Goal: Task Accomplishment & Management: Manage account settings

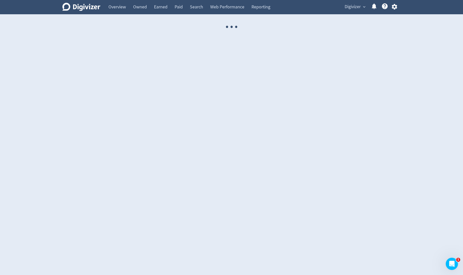
select select "USER"
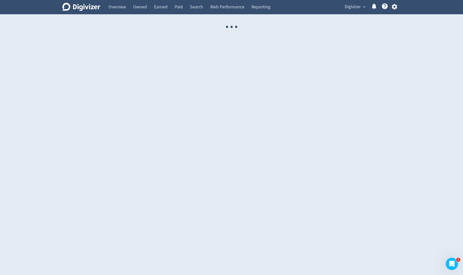
select select "USER"
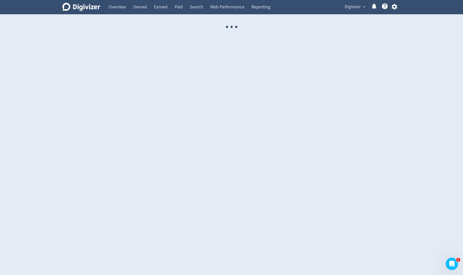
select select "USER"
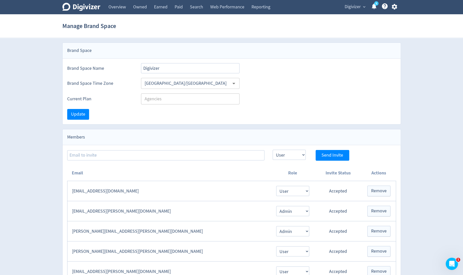
click at [393, 6] on icon "button" at bounding box center [394, 6] width 7 height 7
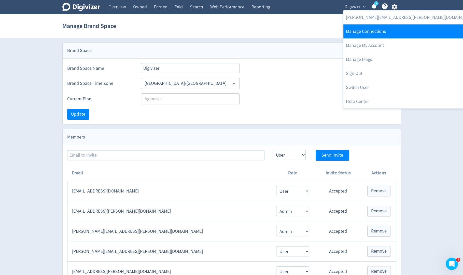
click at [379, 28] on link "Manage Connections" at bounding box center [412, 31] width 136 height 14
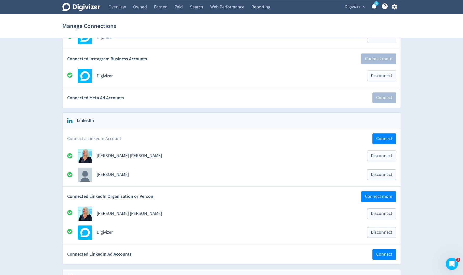
scroll to position [96, 0]
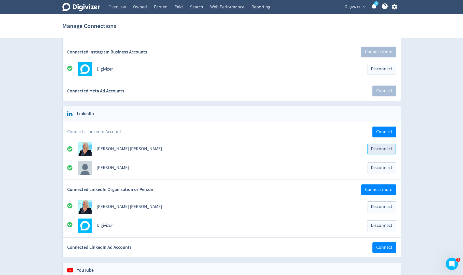
click at [371, 147] on span "Disconnect" at bounding box center [381, 149] width 21 height 5
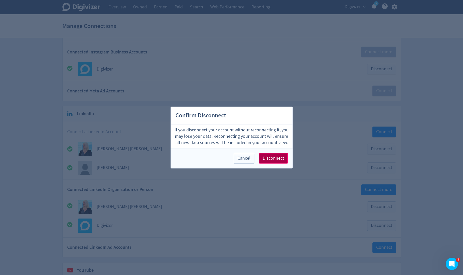
click at [278, 158] on span "Disconnect" at bounding box center [273, 158] width 21 height 5
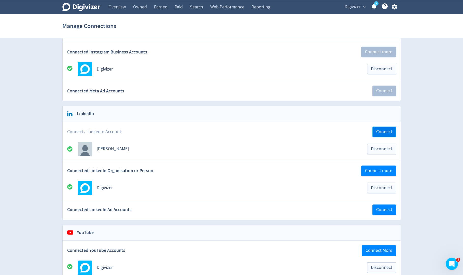
click at [379, 130] on span "Connect" at bounding box center [384, 132] width 16 height 5
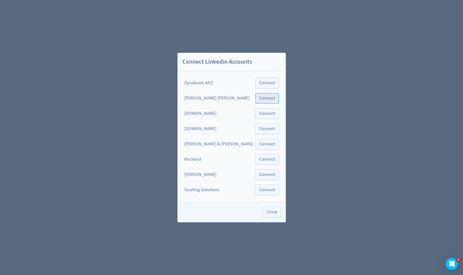
click at [259, 98] on span "Connect" at bounding box center [267, 98] width 16 height 5
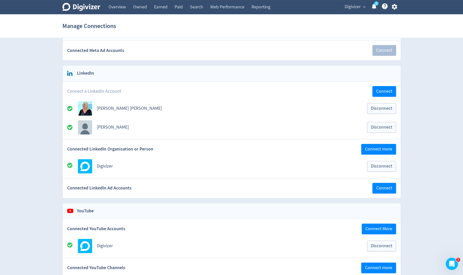
scroll to position [154, 0]
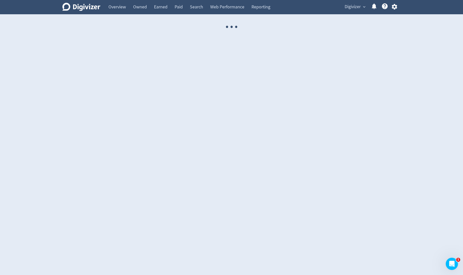
select select "USER"
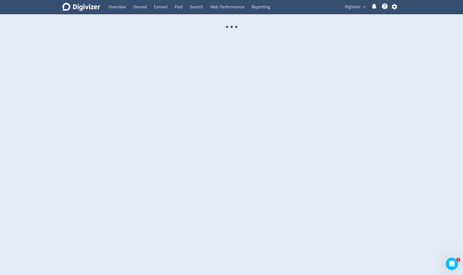
select select "USER"
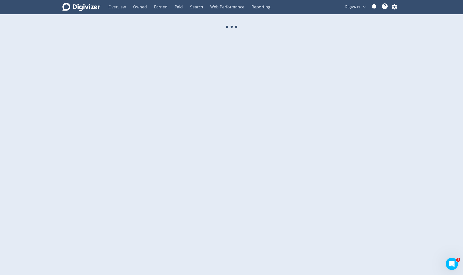
select select "USER"
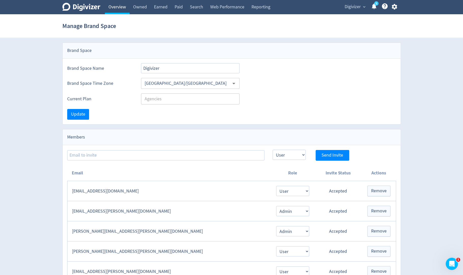
click at [112, 10] on link "Overview" at bounding box center [117, 7] width 25 height 14
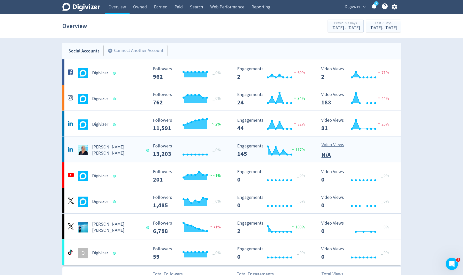
click at [117, 149] on h5 "[PERSON_NAME] [PERSON_NAME]" at bounding box center [117, 150] width 50 height 12
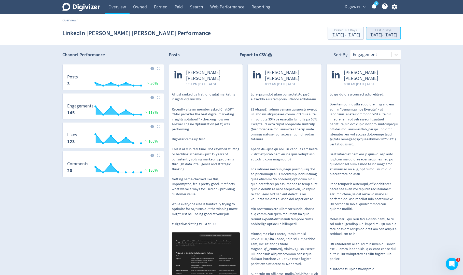
click at [370, 36] on div "Sep 22, 2025 - Sep 28, 2025" at bounding box center [384, 35] width 28 height 5
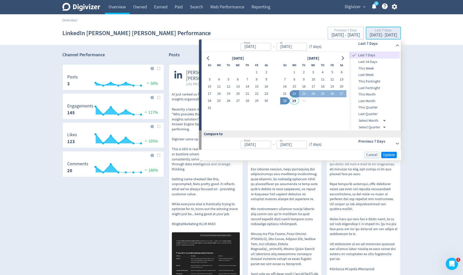
type input "[DATE]"
click at [365, 113] on span "Last Quarter" at bounding box center [375, 114] width 50 height 6
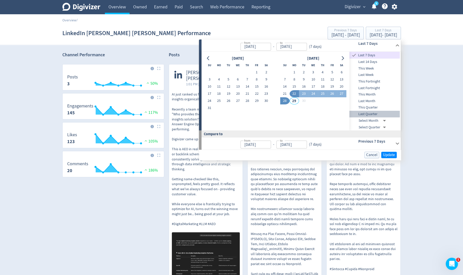
type input "Apr 01, 2025"
type input "Jun 30, 2025"
type input "Jan 01, 2025"
type input "Mar 31, 2025"
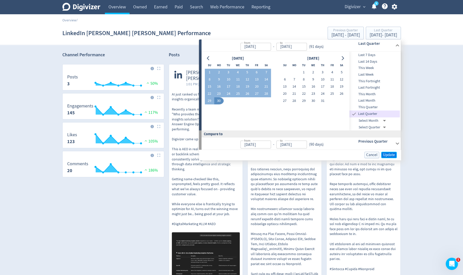
click at [385, 154] on span "Update" at bounding box center [389, 155] width 12 height 4
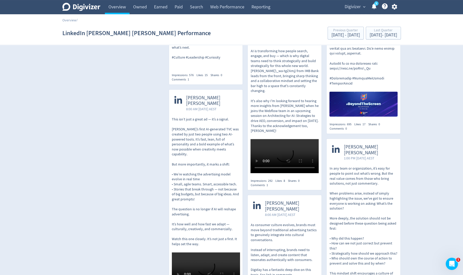
scroll to position [1970, 0]
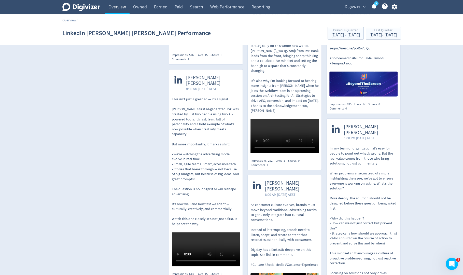
click at [120, 13] on link "Overview" at bounding box center [117, 7] width 25 height 14
